Goal: Transaction & Acquisition: Book appointment/travel/reservation

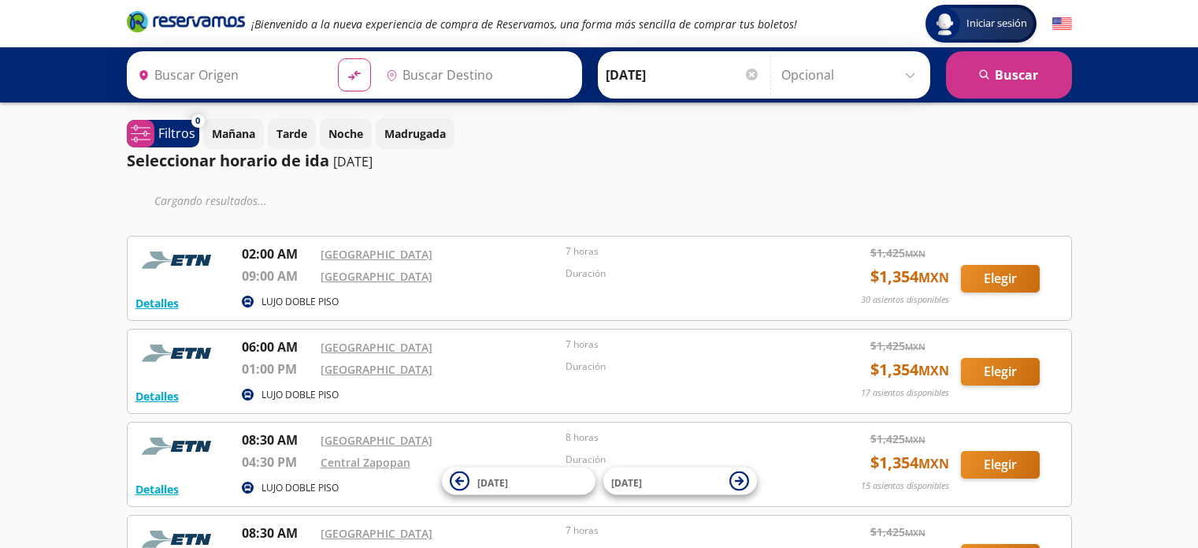
type input "[GEOGRAPHIC_DATA], [GEOGRAPHIC_DATA]"
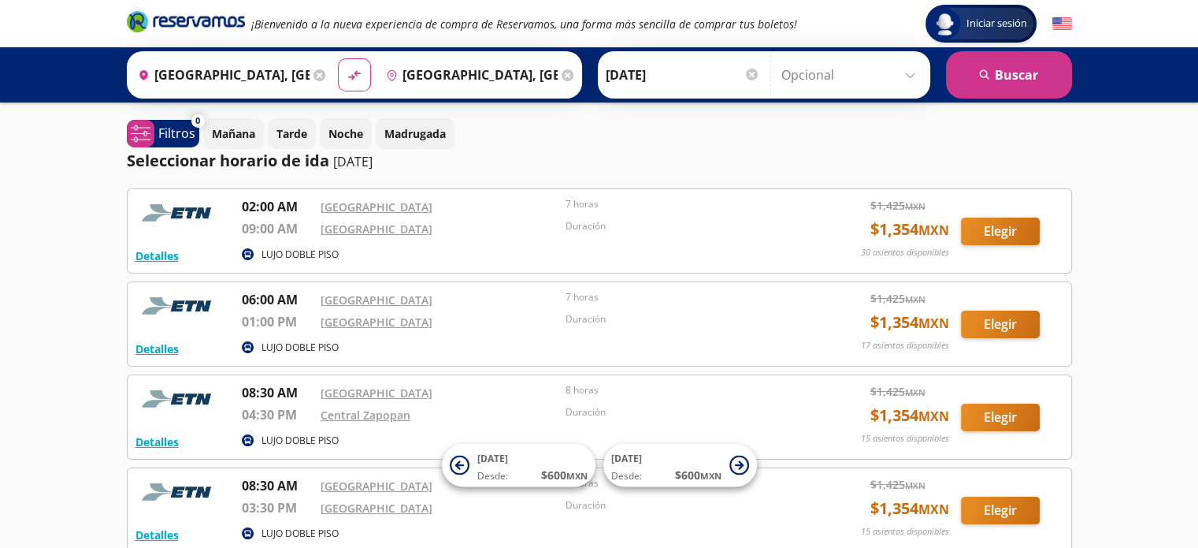
click at [870, 149] on div "Seleccionar horario de ida [DATE]" at bounding box center [599, 161] width 945 height 24
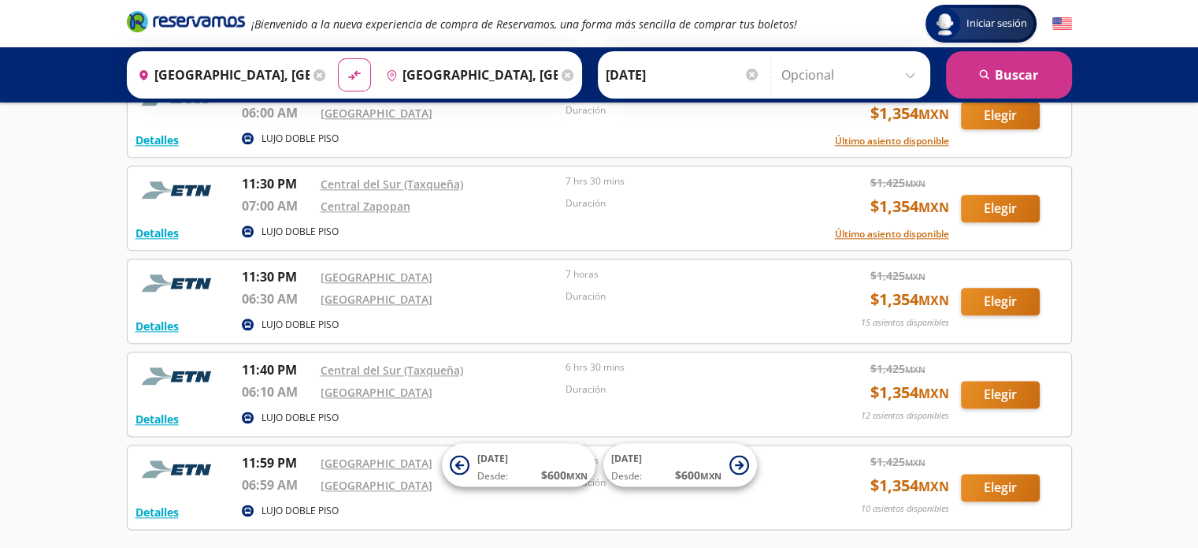
scroll to position [1900, 0]
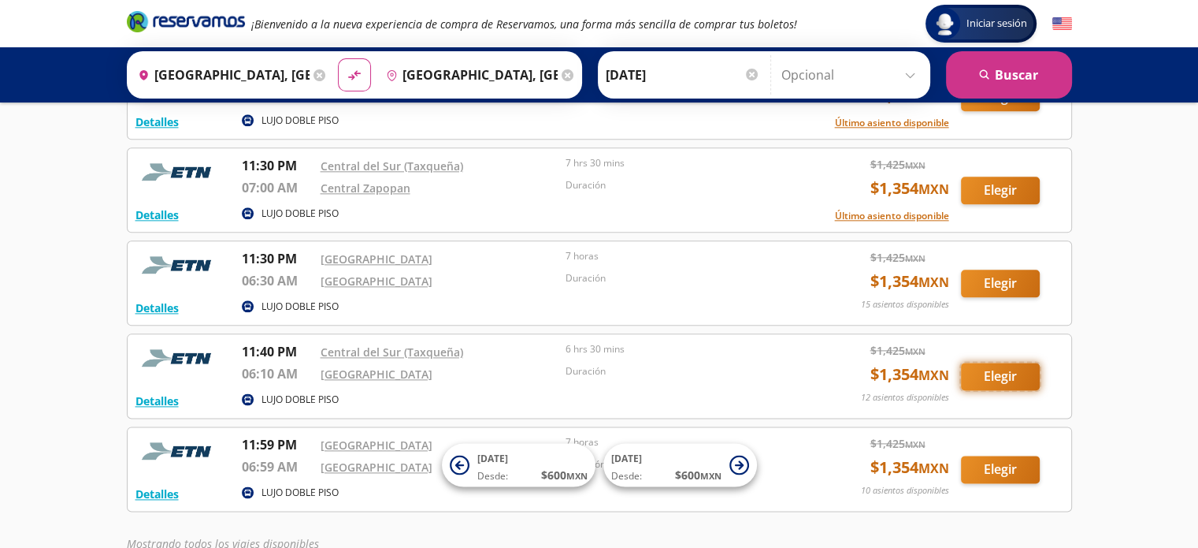
click at [990, 373] on button "Elegir" at bounding box center [1000, 376] width 79 height 28
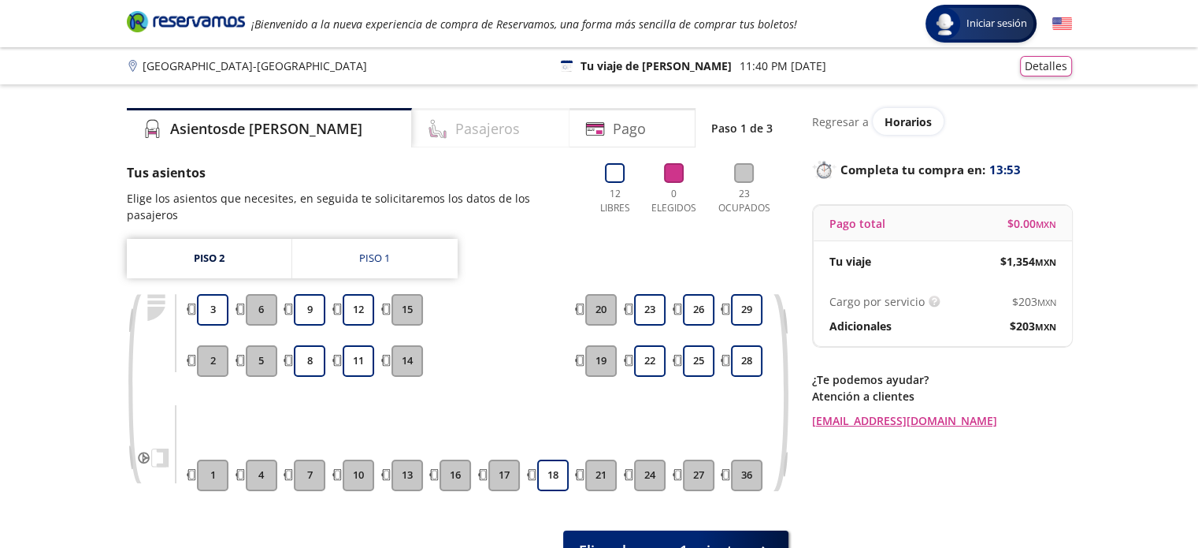
click at [480, 132] on div "Pasajeros" at bounding box center [491, 127] width 158 height 39
click at [312, 295] on button "9" at bounding box center [310, 310] width 32 height 32
click at [308, 345] on button "8" at bounding box center [310, 361] width 32 height 32
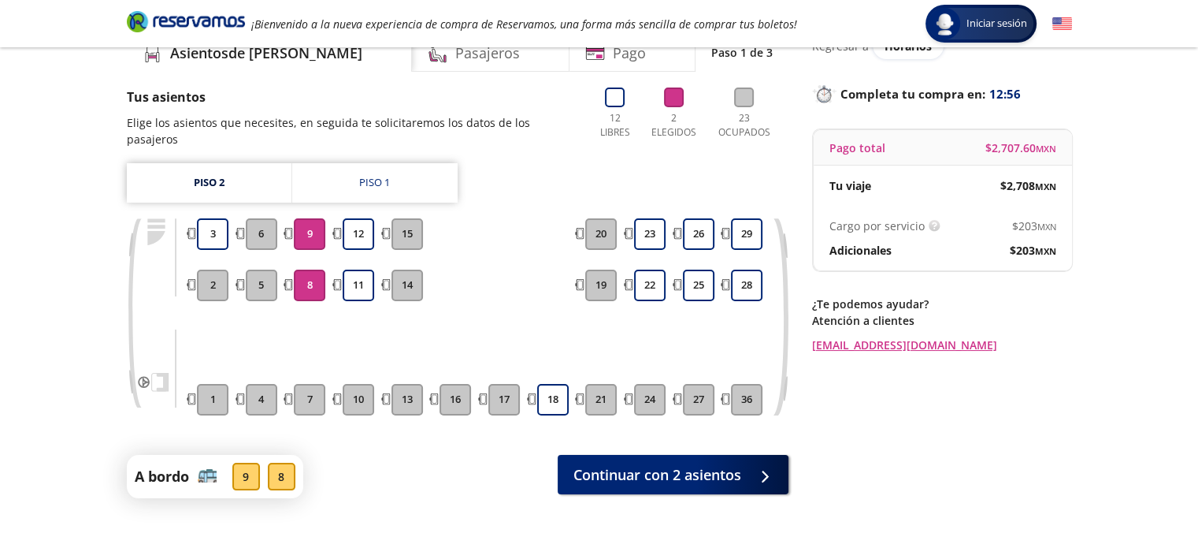
scroll to position [73, 0]
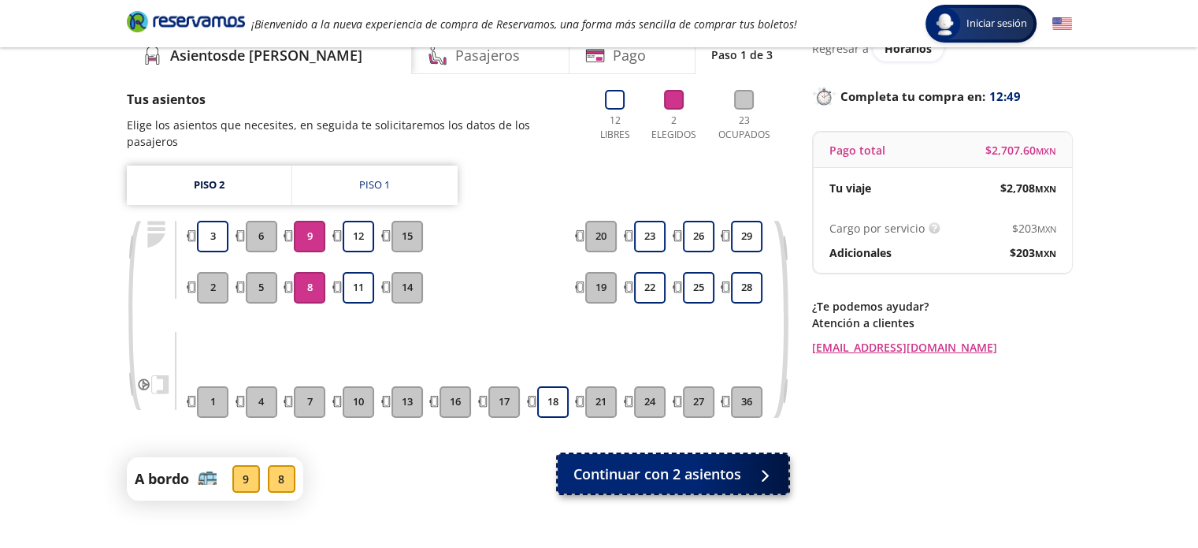
click at [723, 463] on span "Continuar con 2 asientos" at bounding box center [658, 473] width 168 height 21
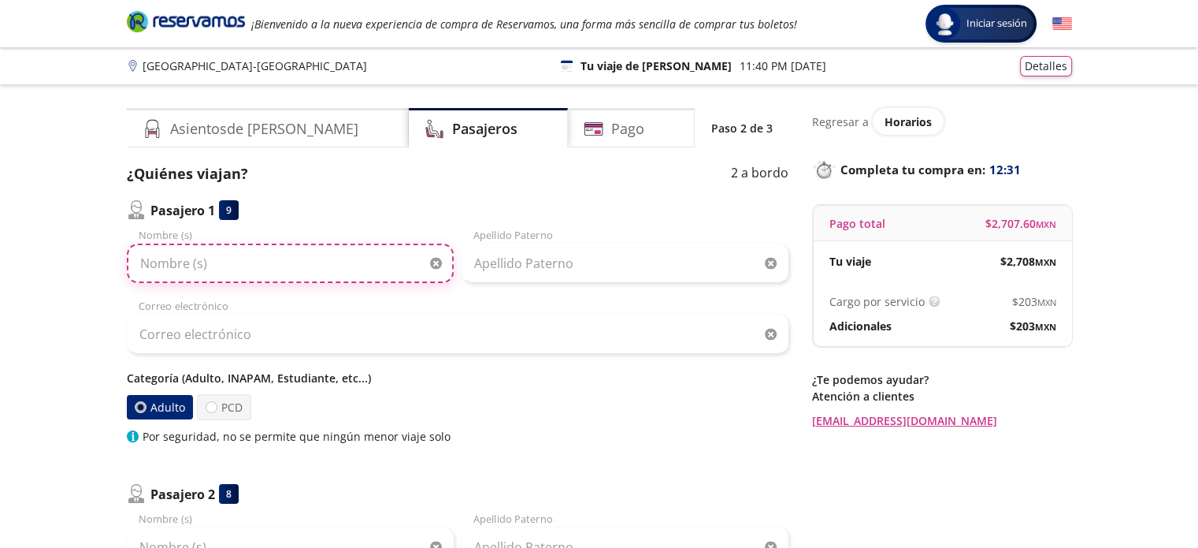
click at [202, 266] on input "Nombre (s)" at bounding box center [290, 262] width 327 height 39
type input "[PERSON_NAME]"
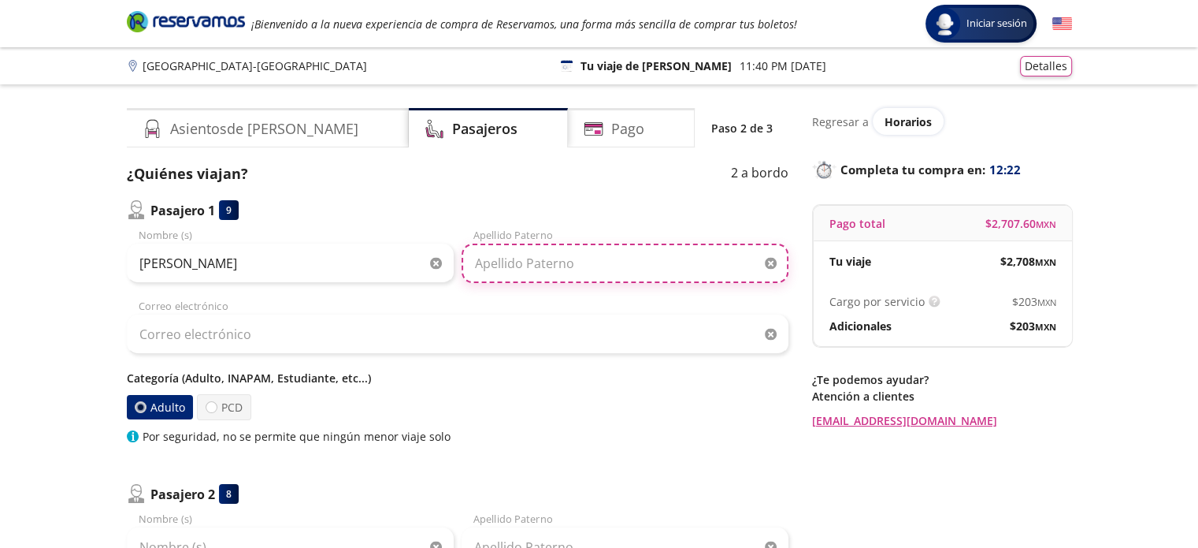
click at [507, 267] on input "Apellido Paterno" at bounding box center [625, 262] width 327 height 39
click at [507, 267] on input "[PERSON_NAME]" at bounding box center [625, 262] width 327 height 39
click at [479, 265] on input "[PERSON_NAME]" at bounding box center [625, 262] width 327 height 39
type input "[PERSON_NAME]"
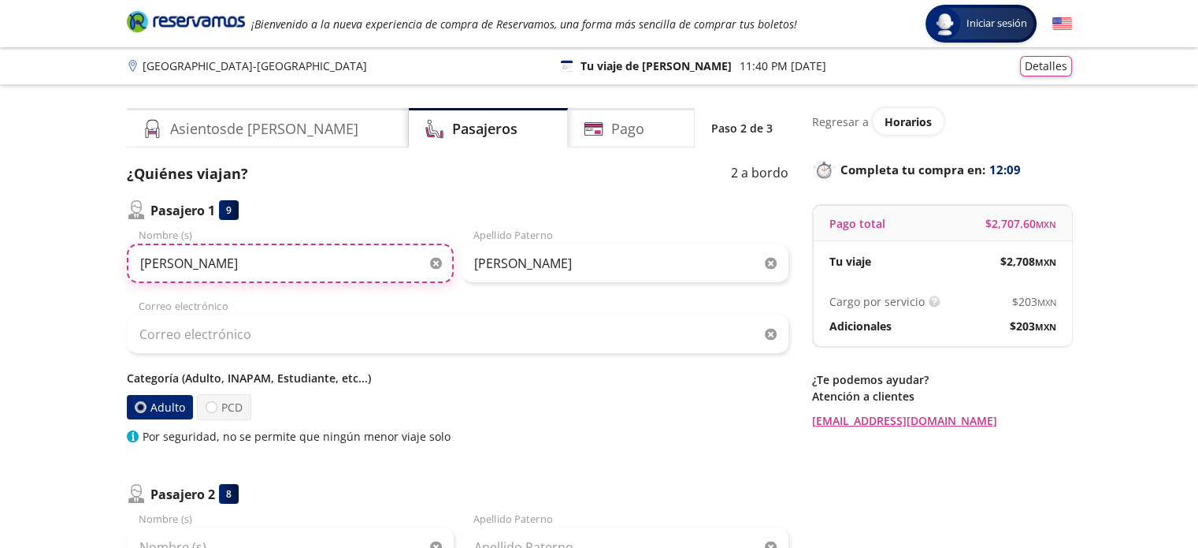
click at [194, 266] on input "[PERSON_NAME]" at bounding box center [290, 262] width 327 height 39
type input "[PERSON_NAME]"
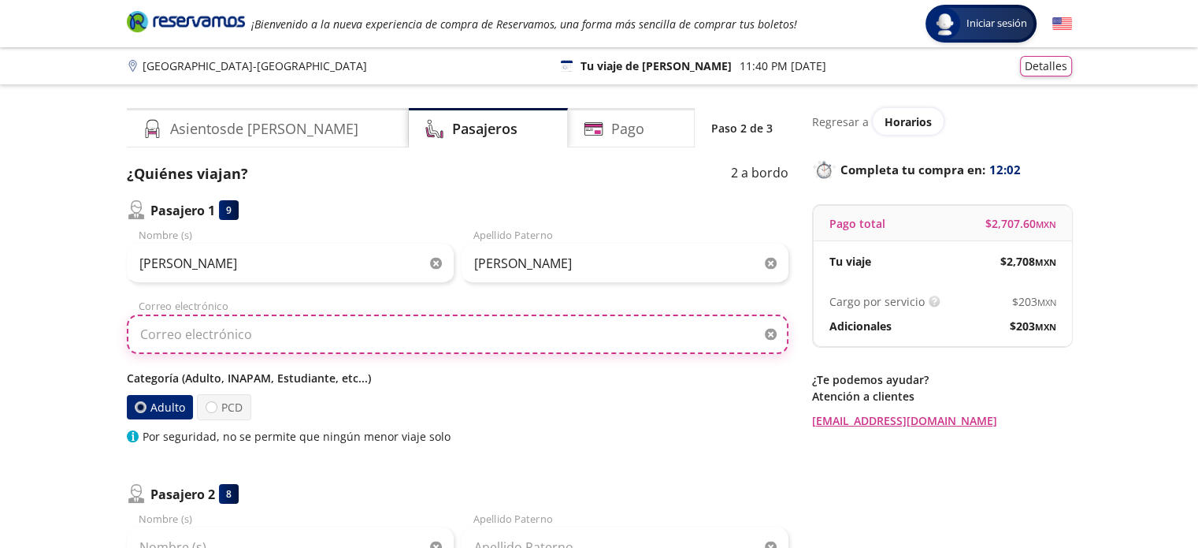
click at [164, 340] on input "Correo electrónico" at bounding box center [458, 333] width 662 height 39
type input "[EMAIL_ADDRESS][DOMAIN_NAME]"
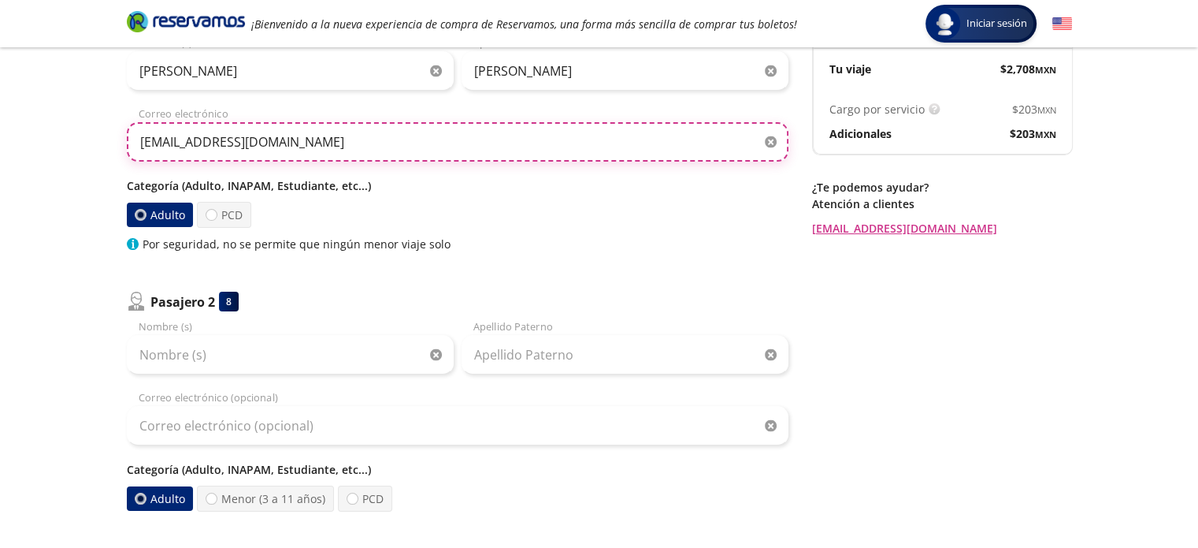
scroll to position [201, 0]
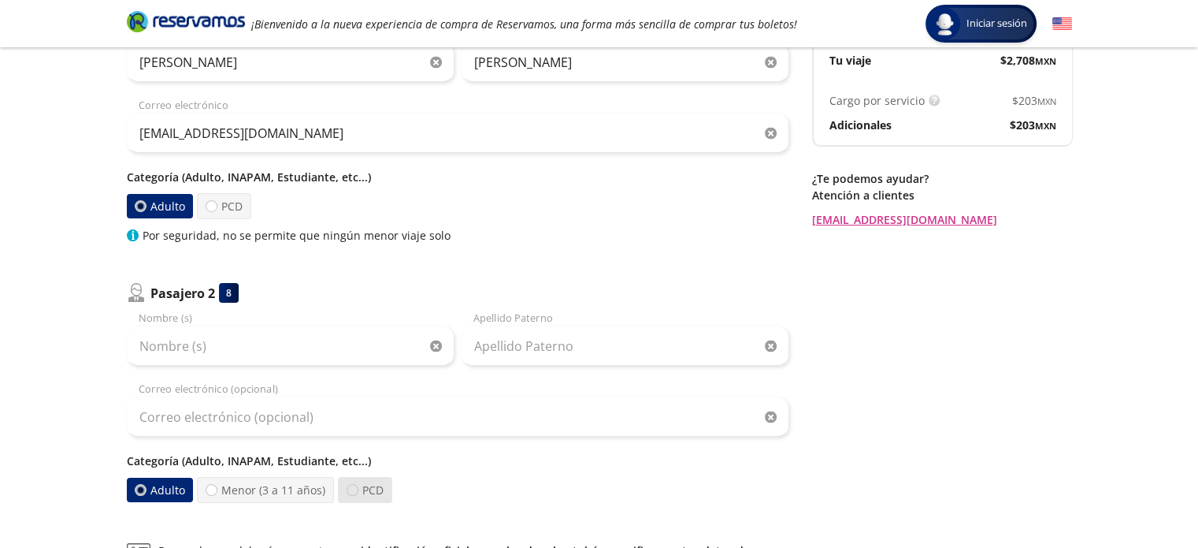
click at [353, 491] on div at bounding box center [353, 490] width 12 height 12
click at [353, 491] on input "PCD" at bounding box center [352, 490] width 10 height 10
radio input "true"
radio input "false"
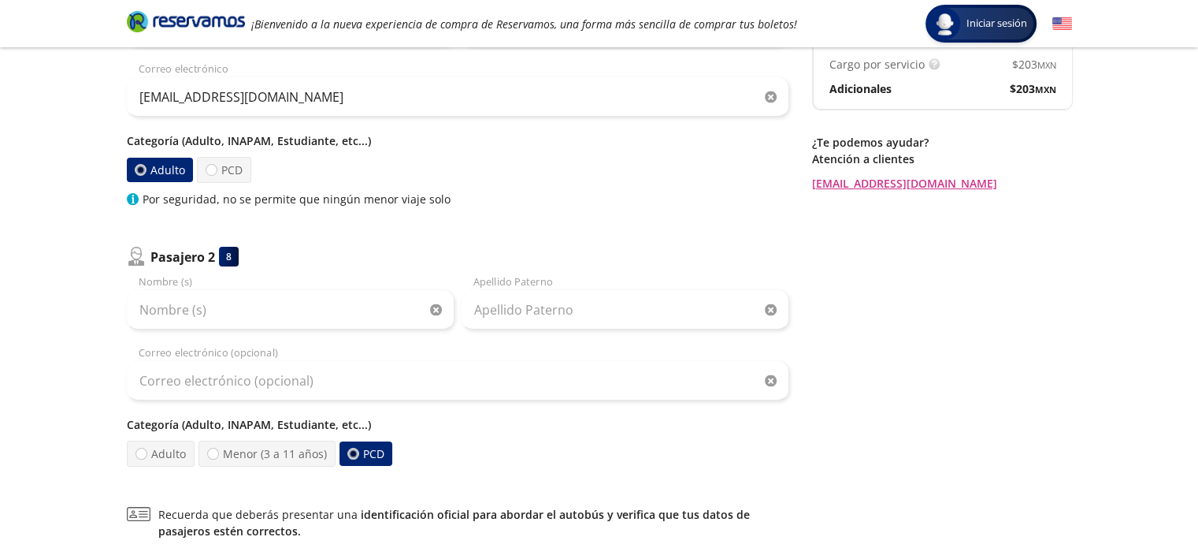
scroll to position [239, 0]
click at [212, 169] on div at bounding box center [212, 168] width 12 height 12
click at [212, 169] on input "PCD" at bounding box center [211, 168] width 10 height 10
radio input "true"
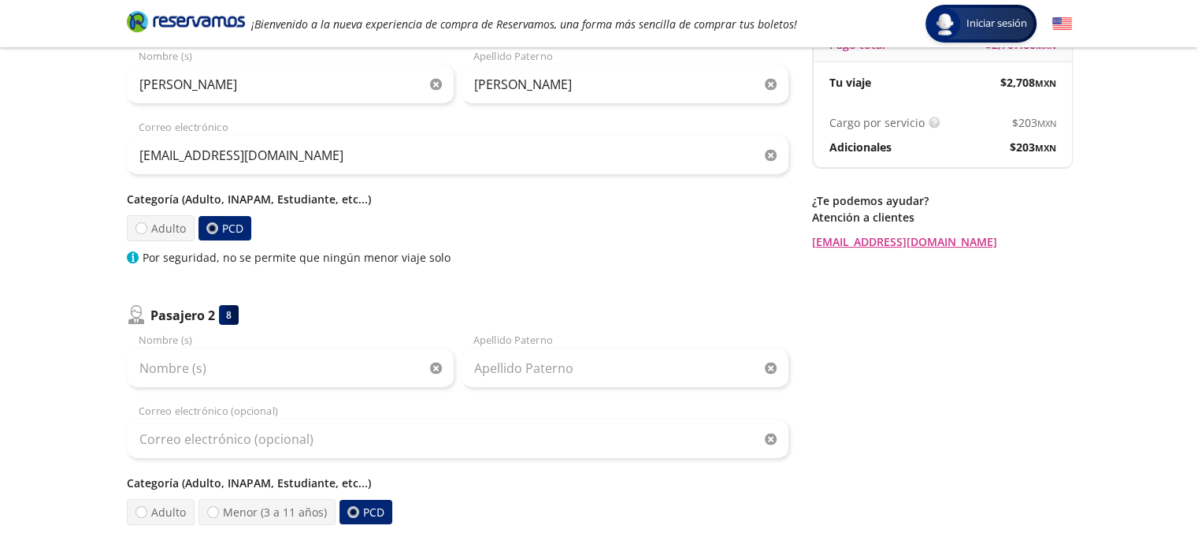
scroll to position [181, 0]
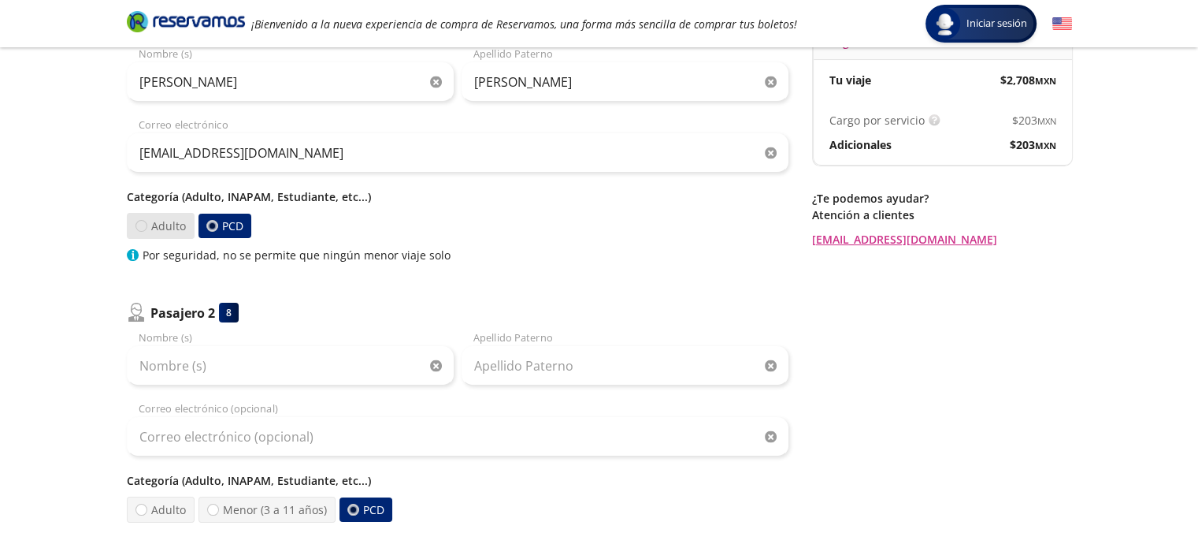
click at [143, 229] on div at bounding box center [140, 226] width 13 height 13
click at [143, 229] on input "Adulto" at bounding box center [141, 226] width 10 height 10
radio input "true"
radio input "false"
click at [236, 198] on p "Categoría (Adulto, INAPAM, Estudiante, etc...)" at bounding box center [458, 196] width 662 height 17
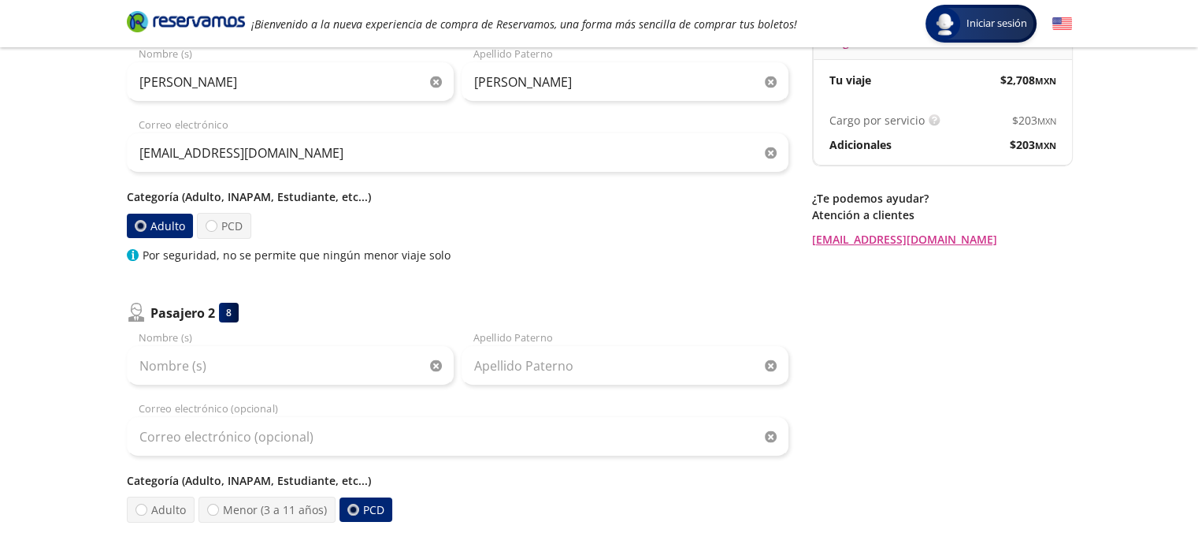
click at [236, 198] on p "Categoría (Adulto, INAPAM, Estudiante, etc...)" at bounding box center [458, 196] width 662 height 17
click at [251, 198] on p "Categoría (Adulto, INAPAM, Estudiante, etc...)" at bounding box center [458, 196] width 662 height 17
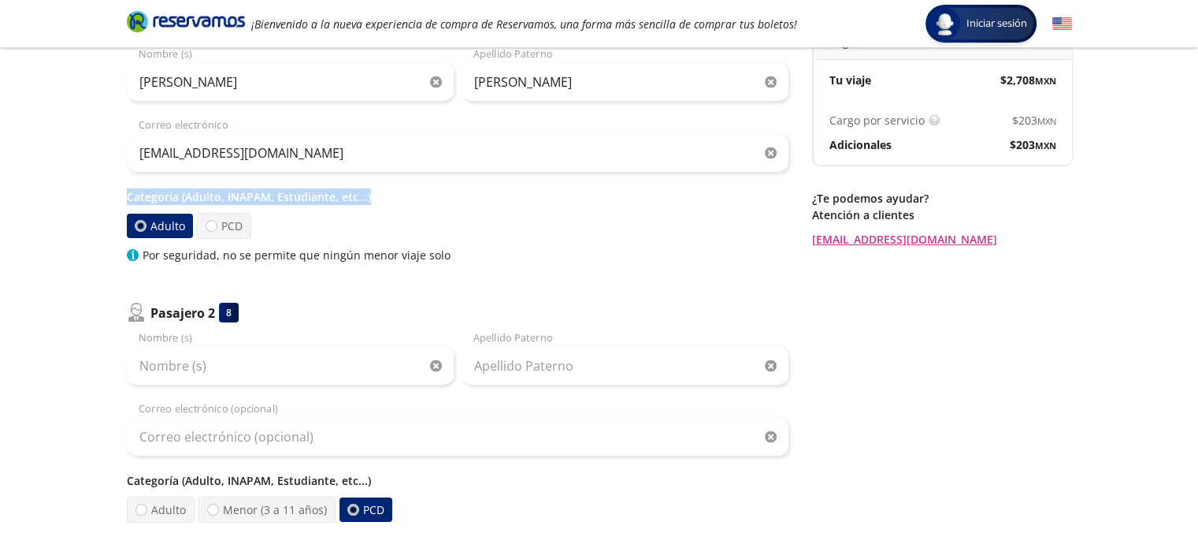
click at [251, 198] on p "Categoría (Adulto, INAPAM, Estudiante, etc...)" at bounding box center [458, 196] width 662 height 17
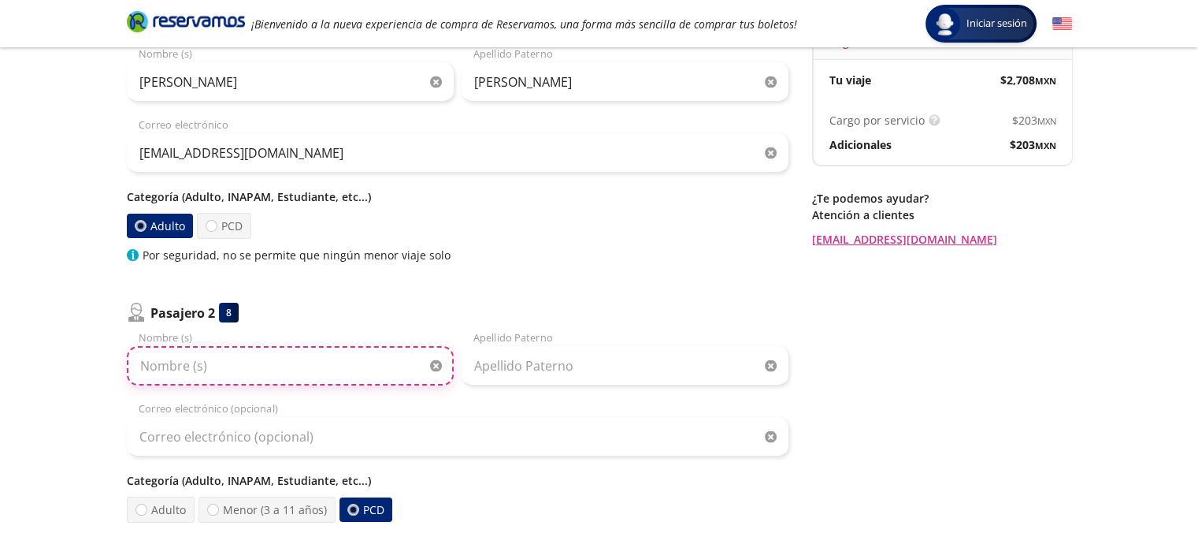
click at [183, 366] on input "Nombre (s)" at bounding box center [290, 365] width 327 height 39
type input "[PERSON_NAME]"
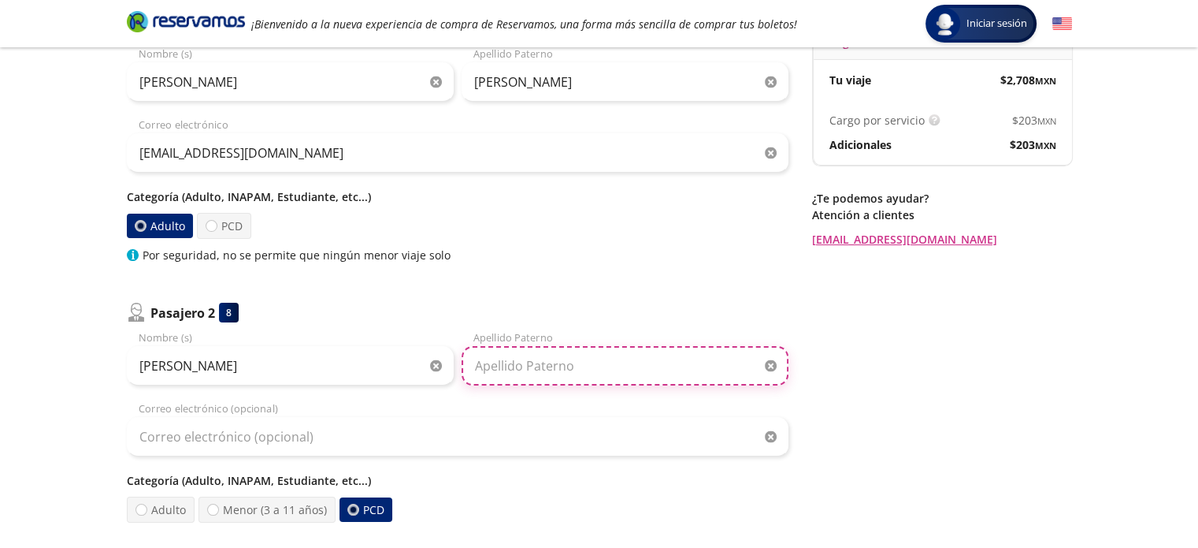
click at [511, 364] on input "Apellido Paterno" at bounding box center [625, 365] width 327 height 39
type input "[PERSON_NAME]"
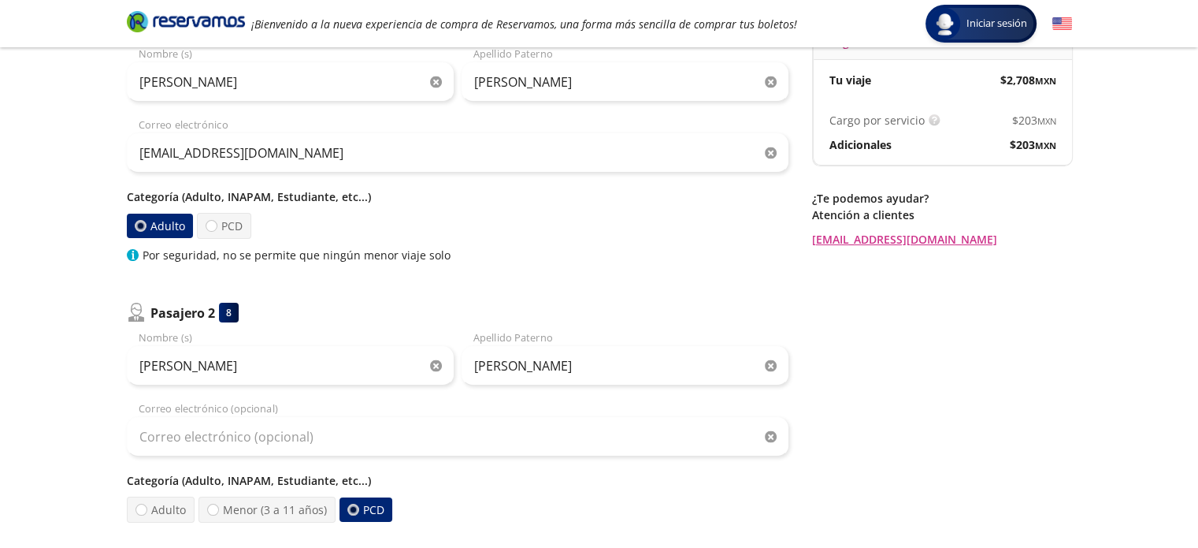
click at [950, 363] on div "Regresar a Horarios Completa tu compra en : 10:31 Pago total $ 2,707.60 MXN Tu …" at bounding box center [942, 316] width 260 height 779
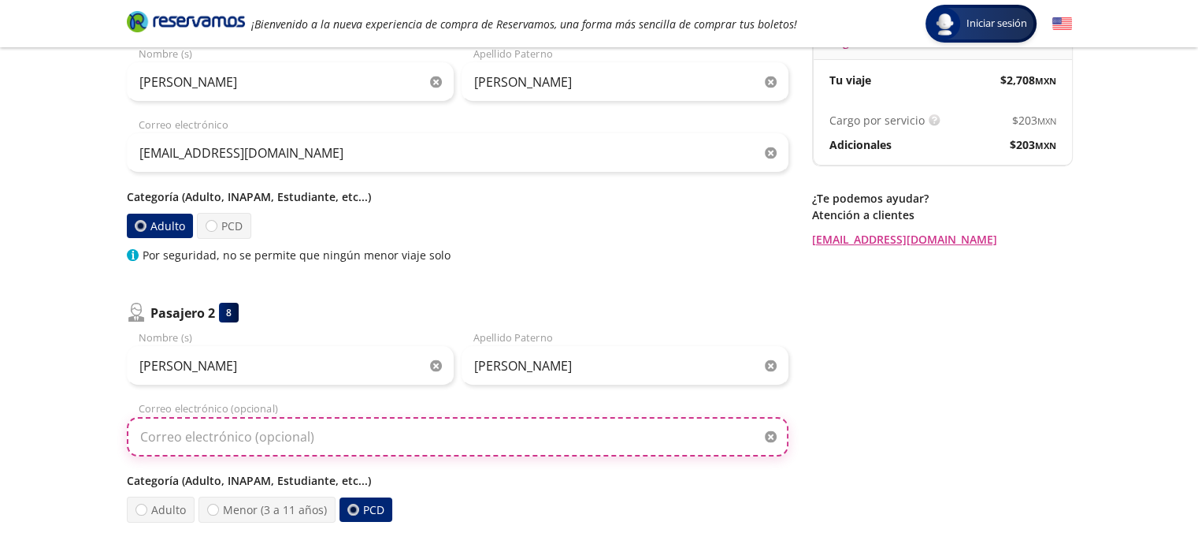
click at [232, 440] on input "Correo electrónico (opcional)" at bounding box center [458, 436] width 662 height 39
type input "[EMAIL_ADDRESS][DOMAIN_NAME]"
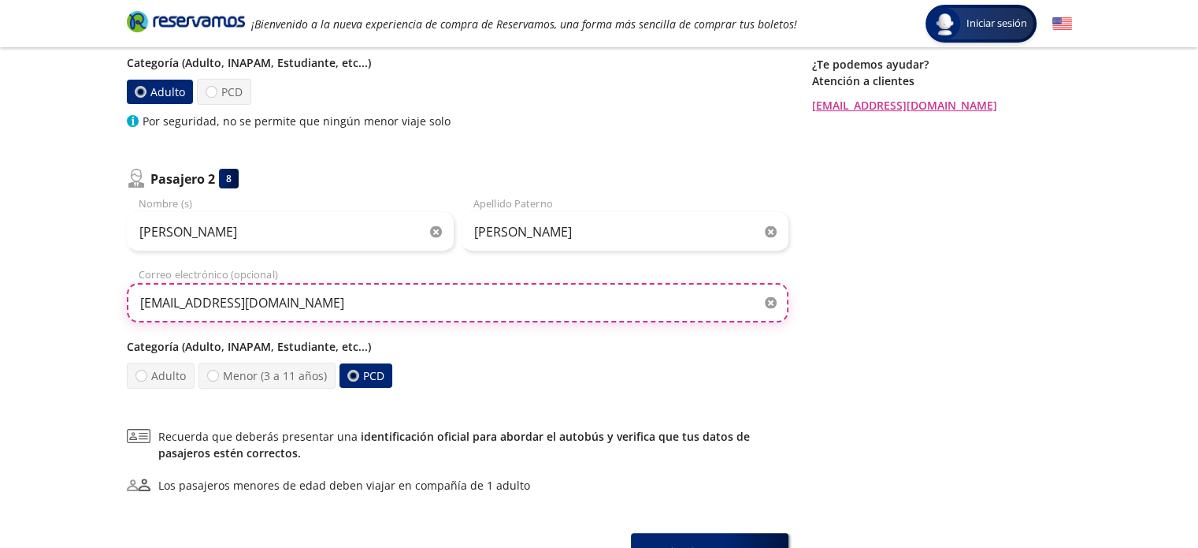
scroll to position [346, 0]
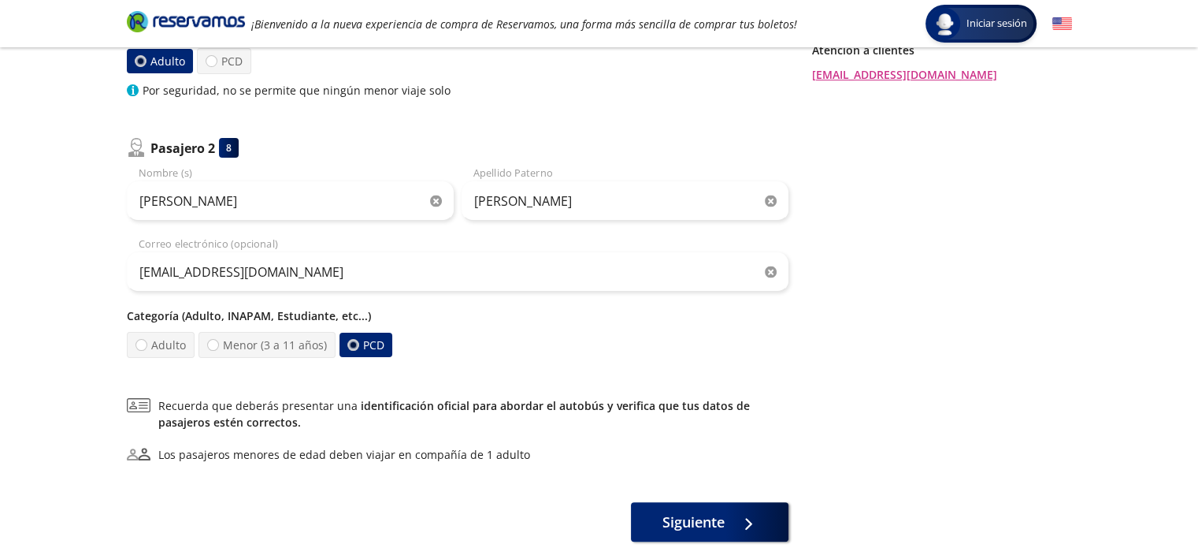
drag, startPoint x: 1198, startPoint y: 351, endPoint x: 1199, endPoint y: 237, distance: 114.2
click at [1198, 237] on html "Group 9 Created with Sketch. Datos para la compra [GEOGRAPHIC_DATA] - [GEOGRAPH…" at bounding box center [599, 149] width 1198 height 990
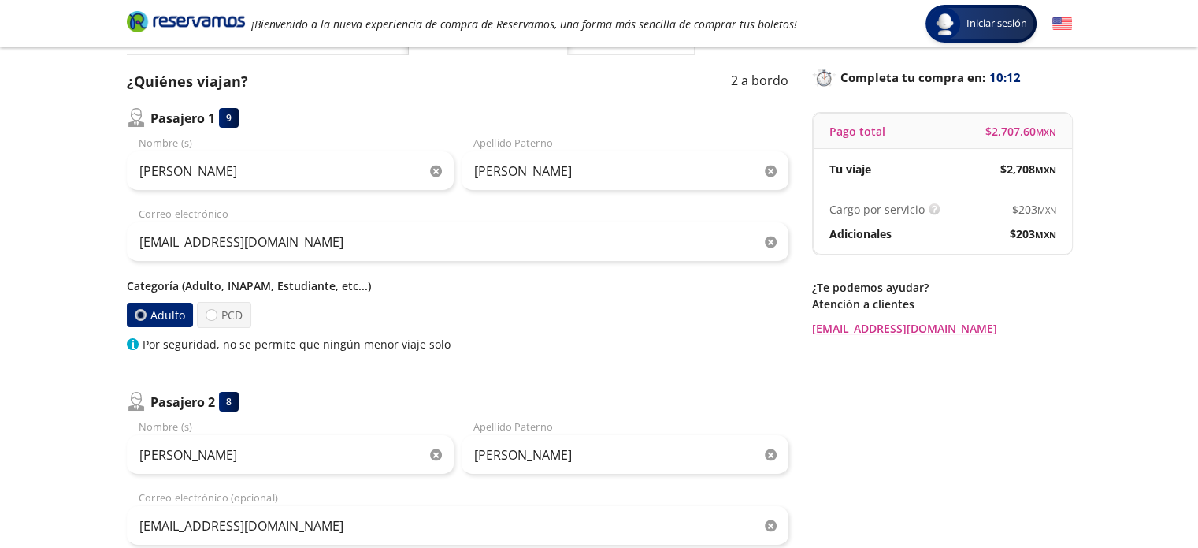
scroll to position [106, 0]
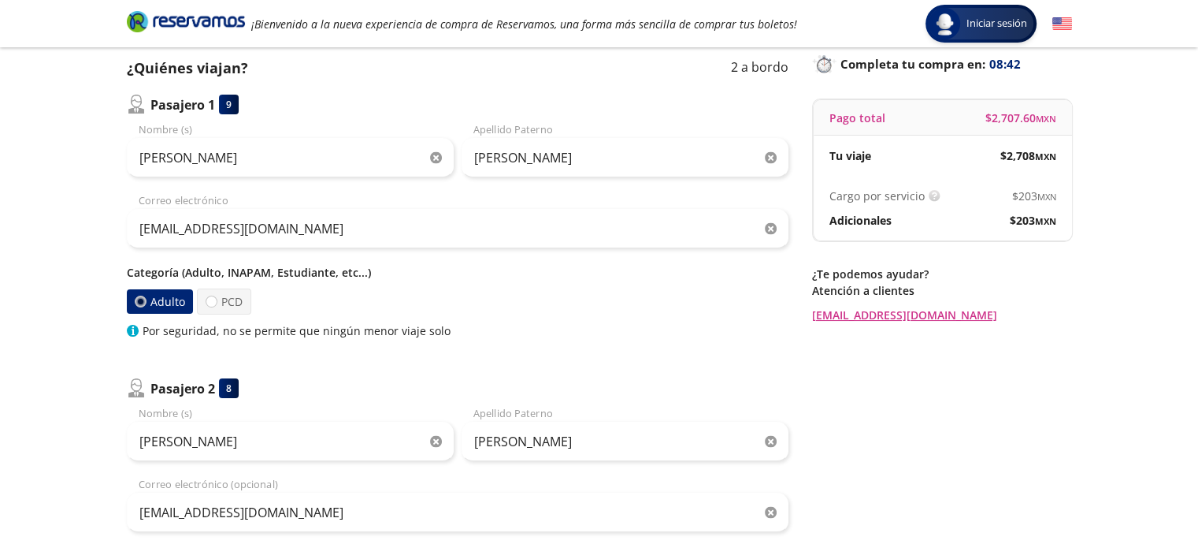
click at [142, 302] on div at bounding box center [139, 302] width 6 height 6
click at [142, 302] on input "Adulto" at bounding box center [140, 301] width 10 height 10
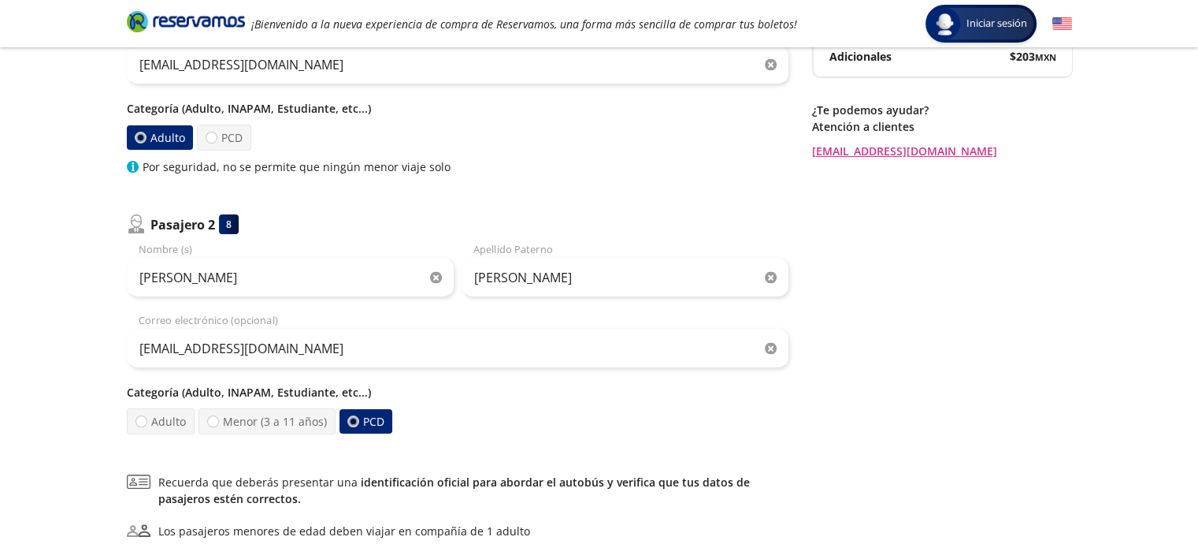
scroll to position [306, 0]
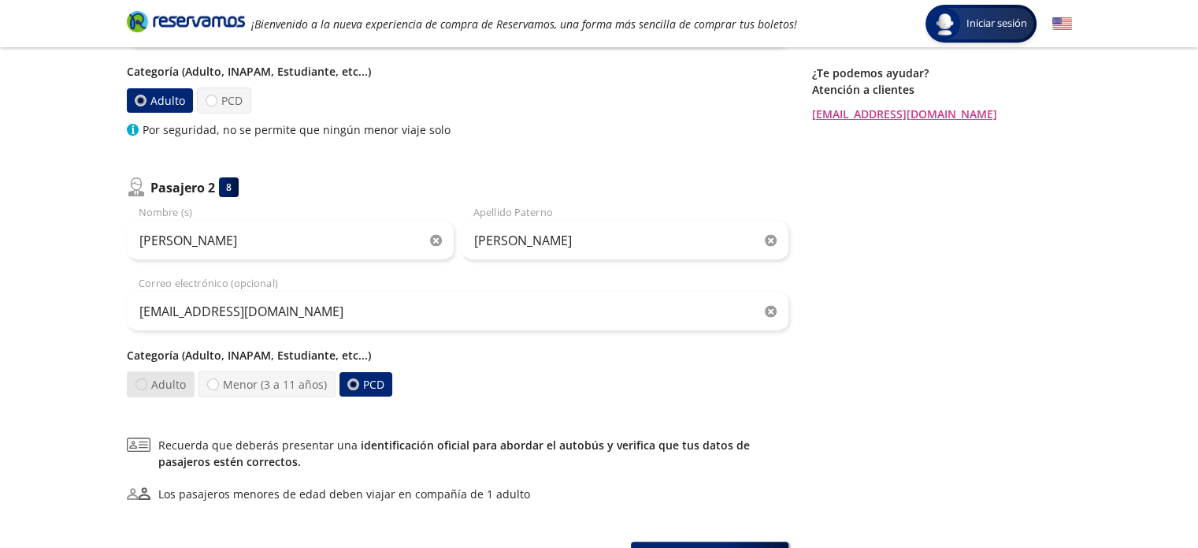
click at [143, 384] on div at bounding box center [140, 384] width 13 height 13
click at [143, 384] on input "Adulto" at bounding box center [141, 384] width 10 height 10
radio input "true"
radio input "false"
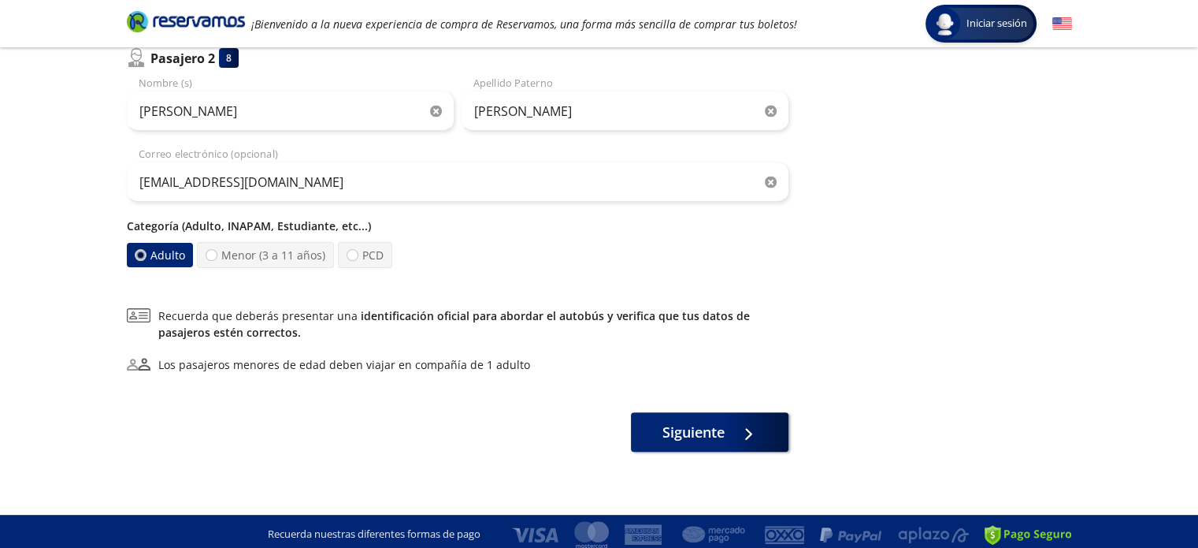
scroll to position [441, 0]
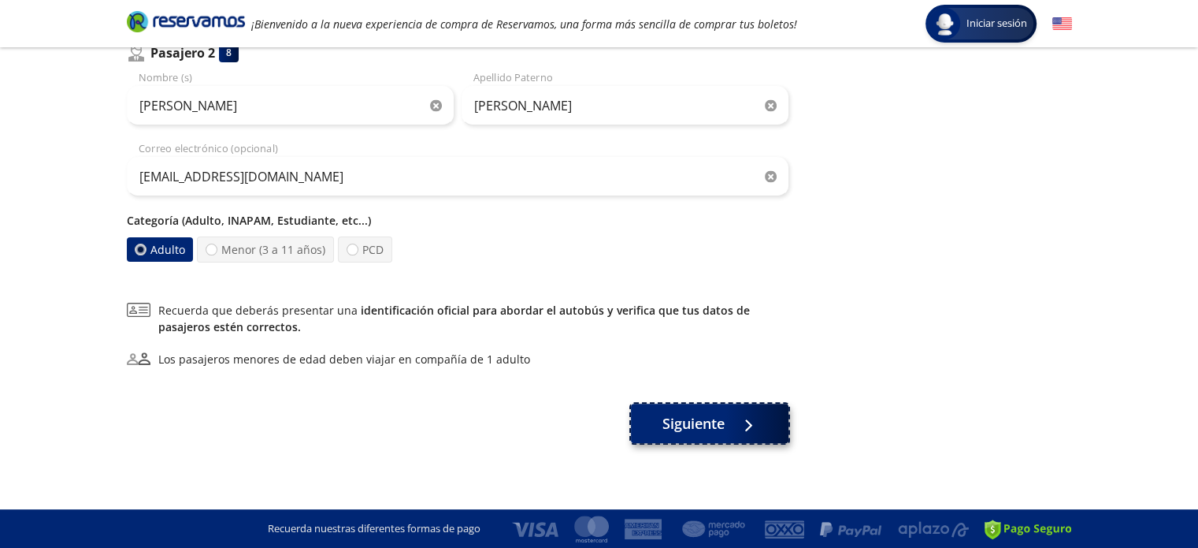
click at [701, 420] on span "Siguiente" at bounding box center [694, 423] width 62 height 21
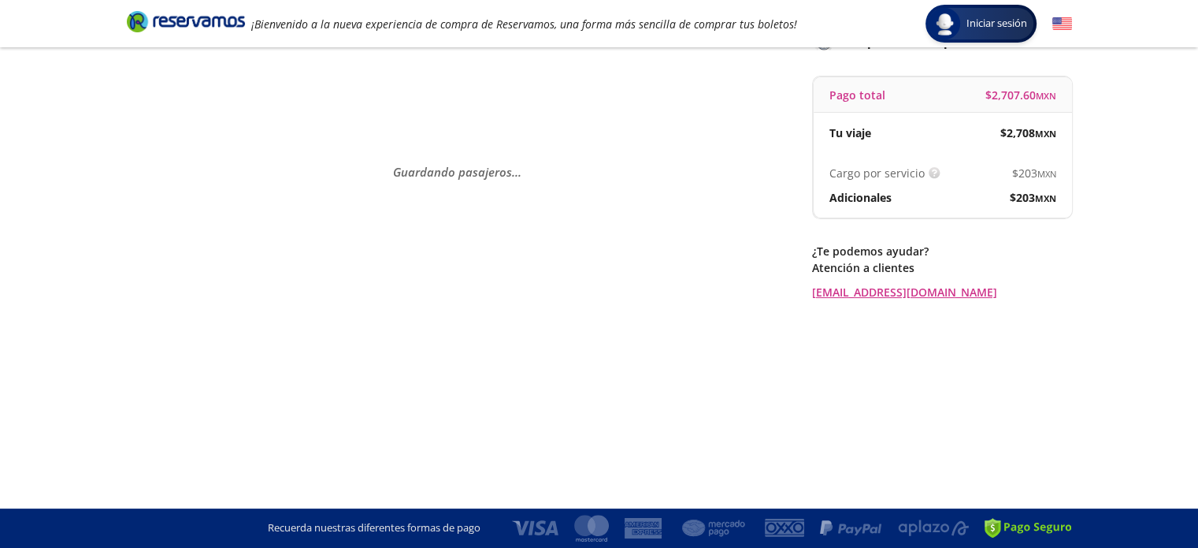
scroll to position [0, 0]
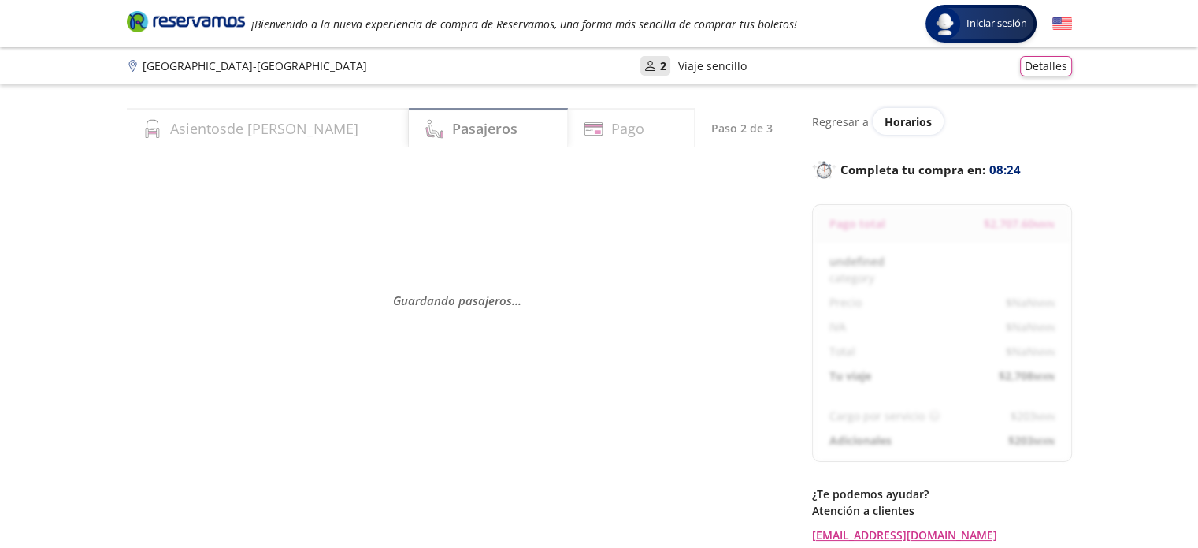
select select "MX"
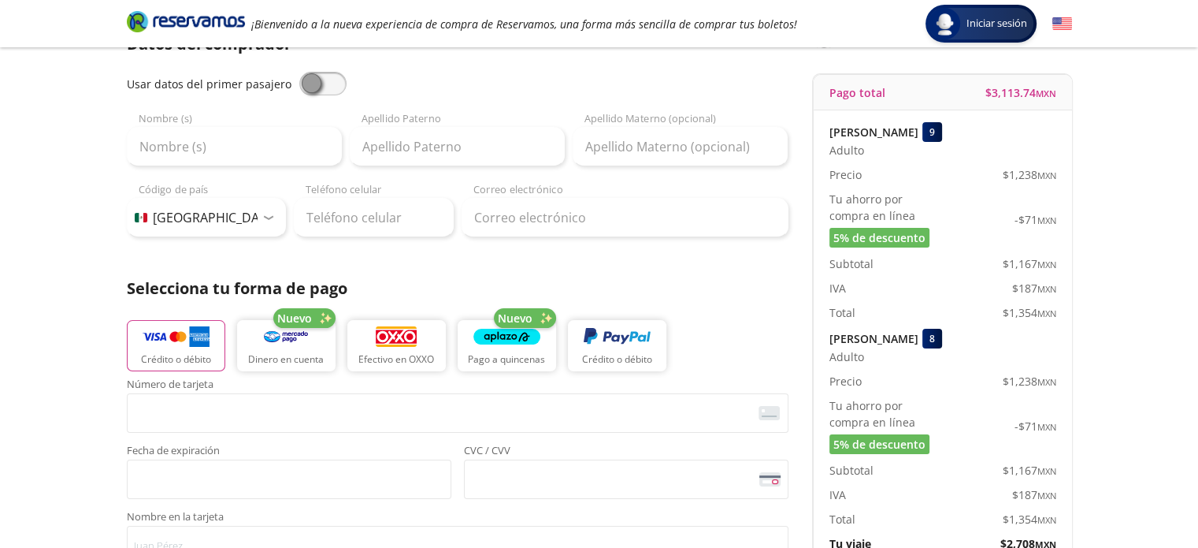
scroll to position [63, 0]
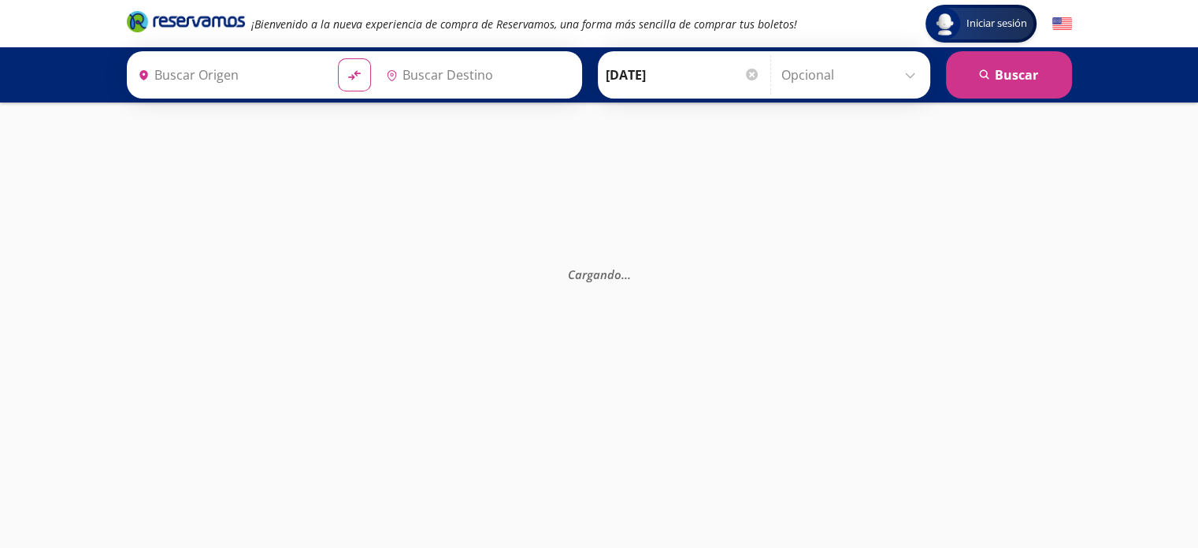
type input "[GEOGRAPHIC_DATA], [GEOGRAPHIC_DATA]"
